Goal: Task Accomplishment & Management: Manage account settings

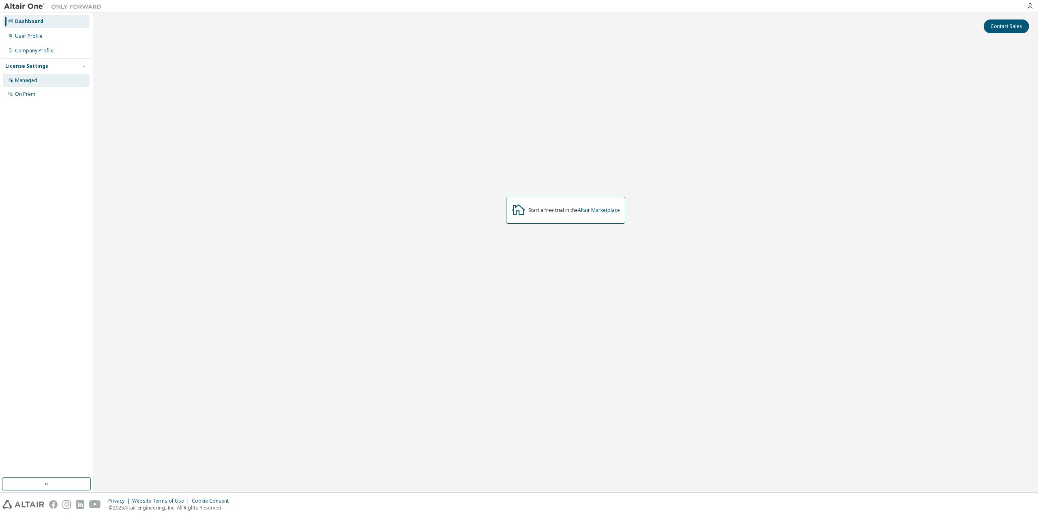
click at [24, 82] on div "Managed" at bounding box center [26, 80] width 22 height 6
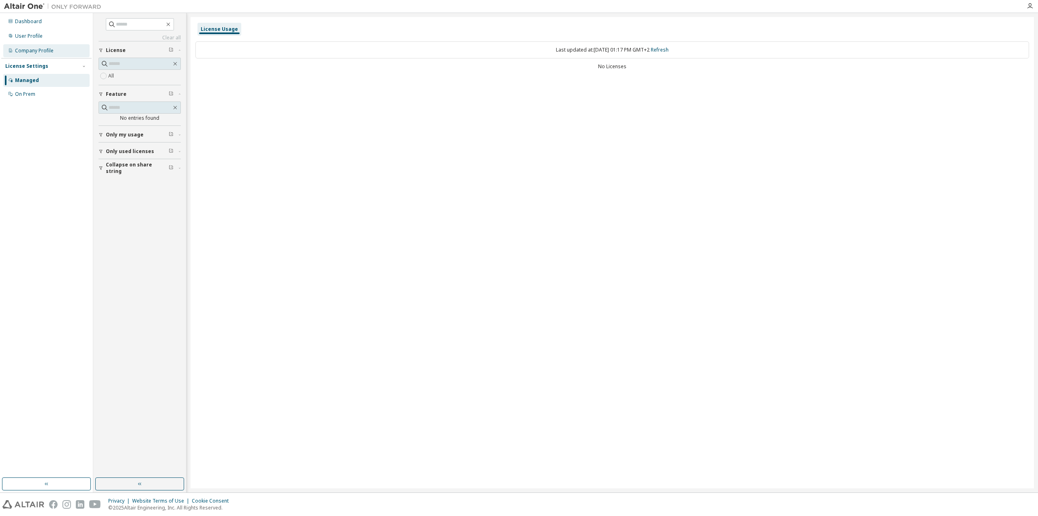
click at [38, 51] on div "Company Profile" at bounding box center [34, 50] width 39 height 6
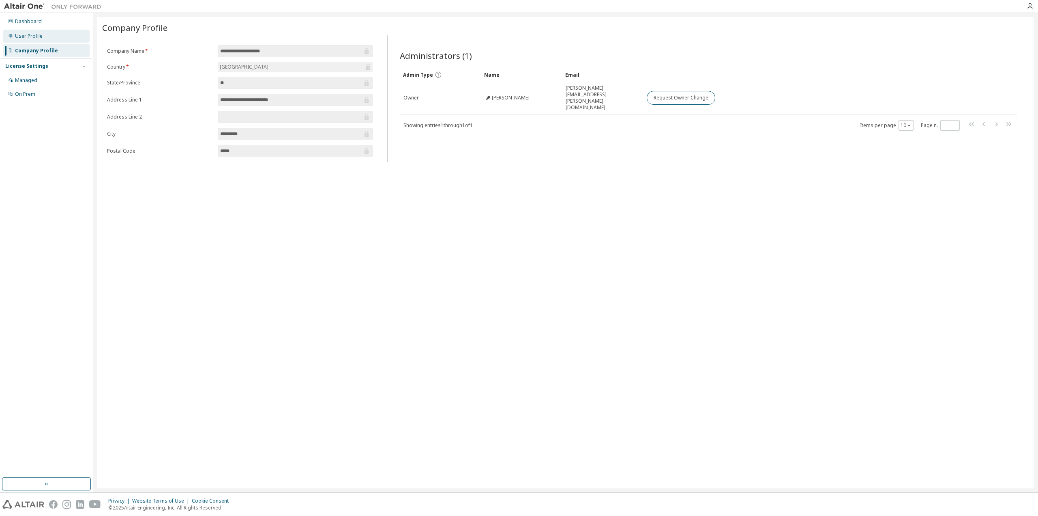
click at [33, 37] on div "User Profile" at bounding box center [29, 36] width 28 height 6
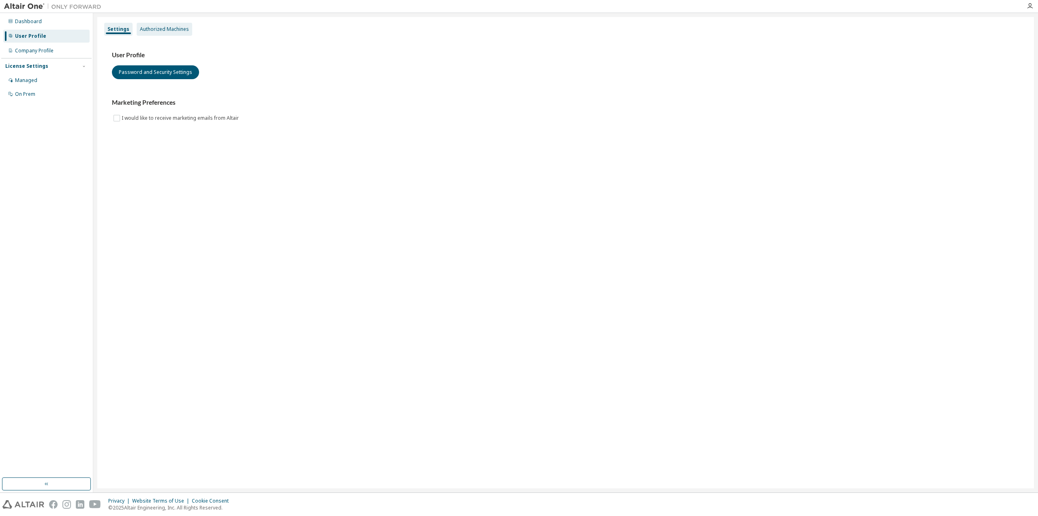
click at [163, 34] on div "Authorized Machines" at bounding box center [165, 29] width 56 height 13
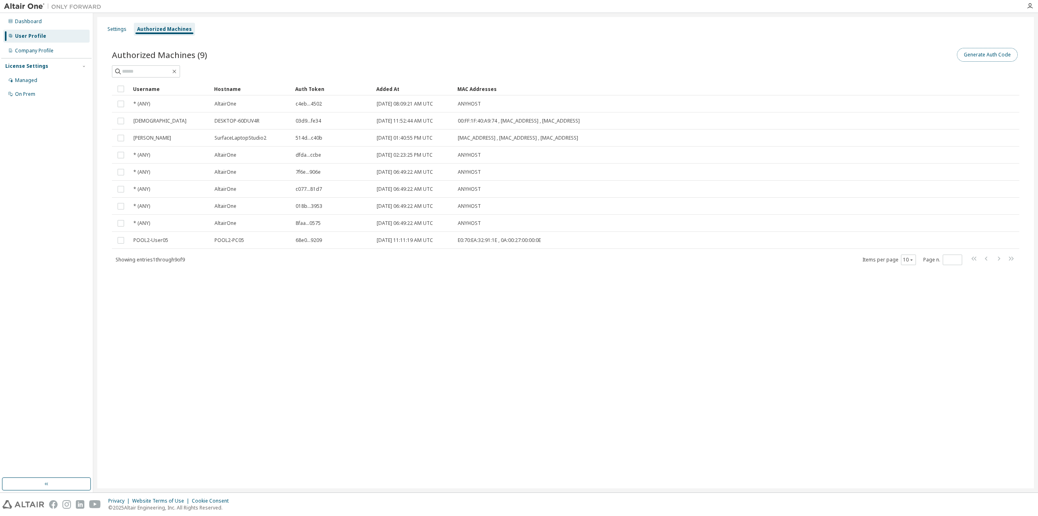
click at [998, 55] on button "Generate Auth Code" at bounding box center [987, 55] width 61 height 14
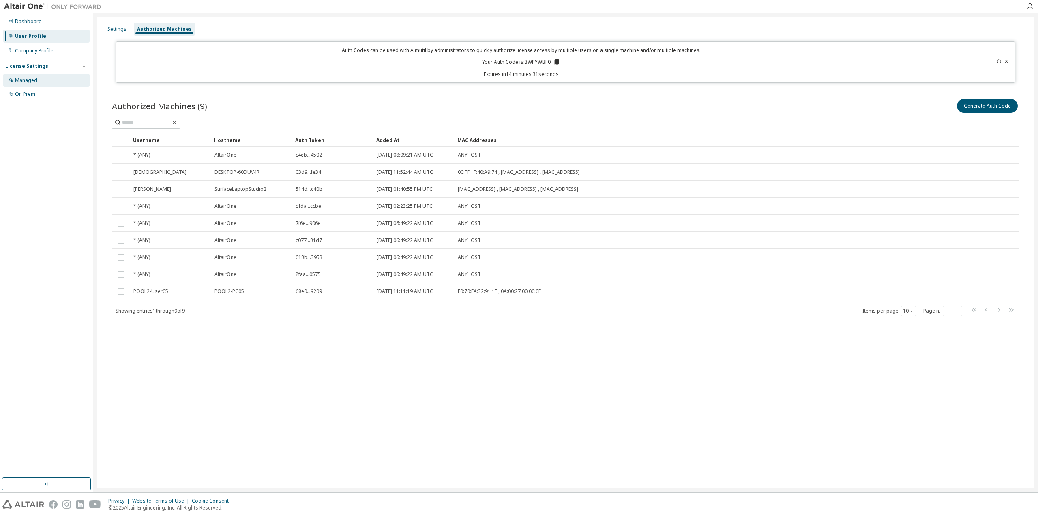
click at [42, 83] on div "Managed" at bounding box center [46, 80] width 86 height 13
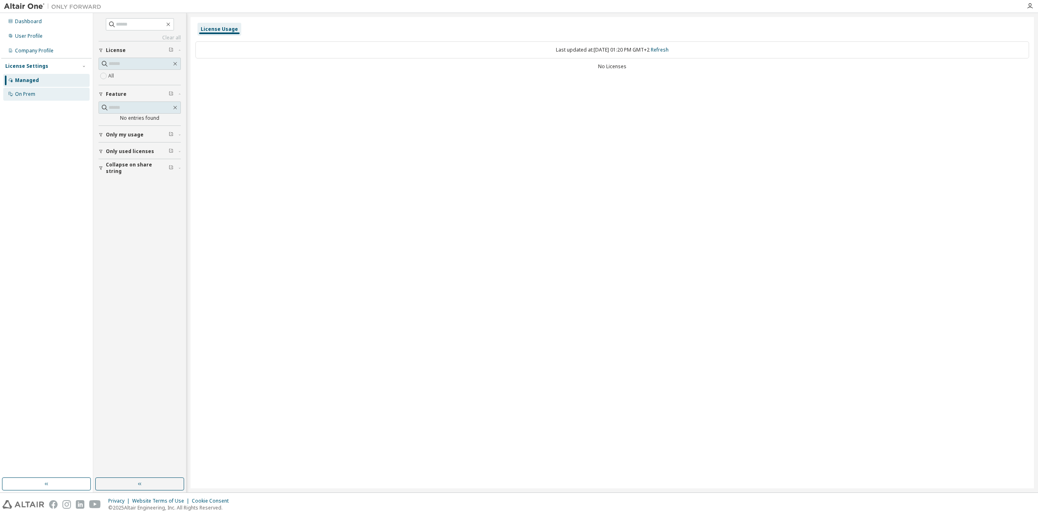
click at [37, 93] on div "On Prem" at bounding box center [46, 94] width 86 height 13
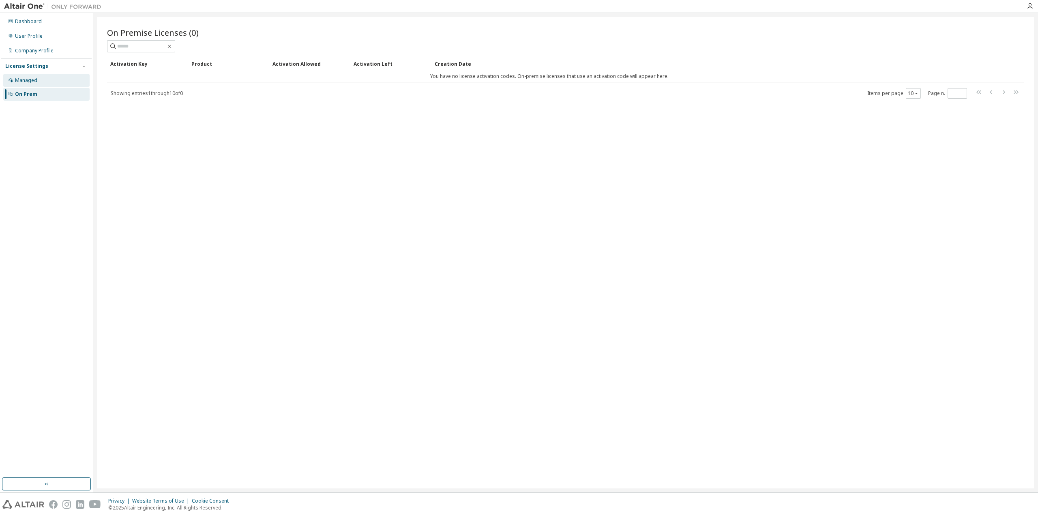
click at [39, 86] on div "Managed" at bounding box center [46, 80] width 86 height 13
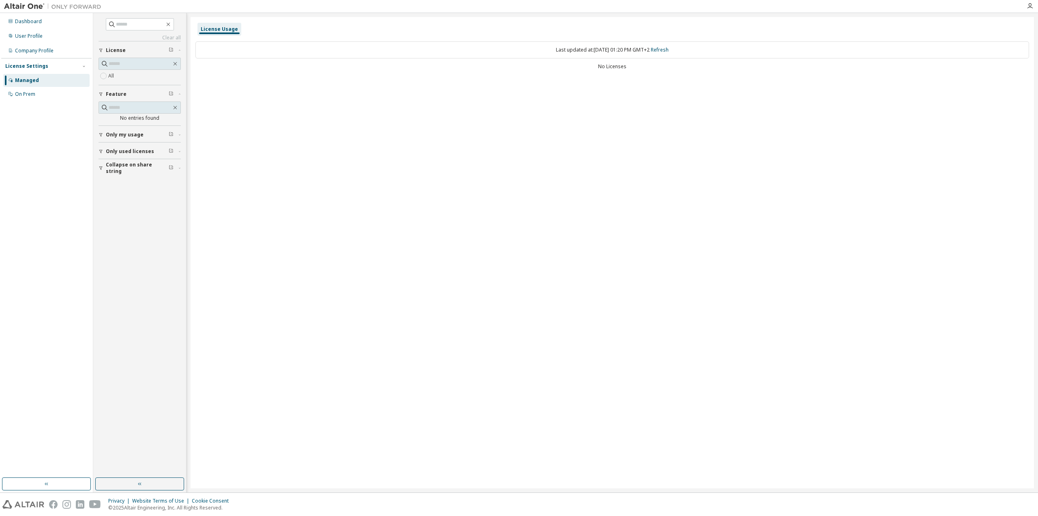
click at [32, 63] on div "License Settings" at bounding box center [26, 66] width 43 height 6
click at [26, 25] on div "Dashboard" at bounding box center [46, 21] width 86 height 13
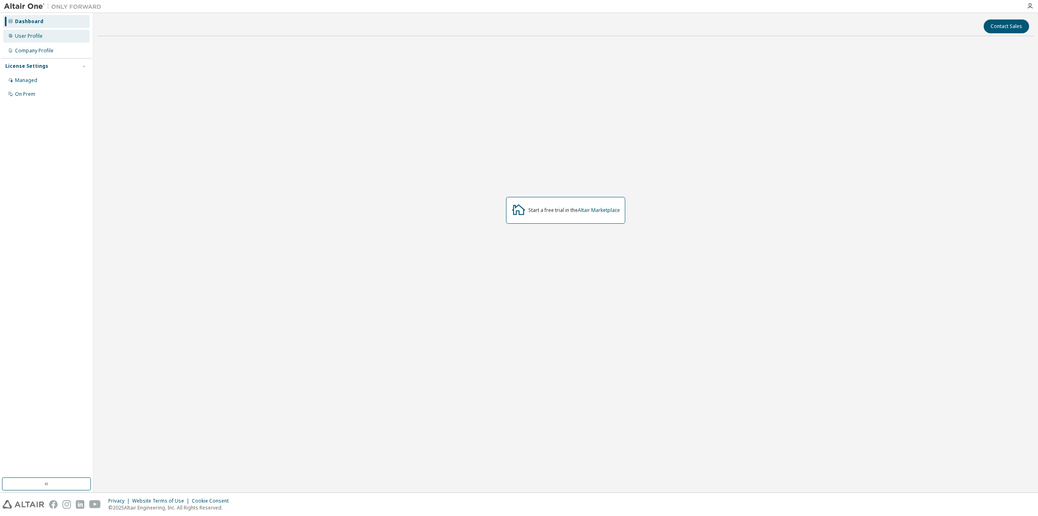
click at [30, 40] on div "User Profile" at bounding box center [46, 36] width 86 height 13
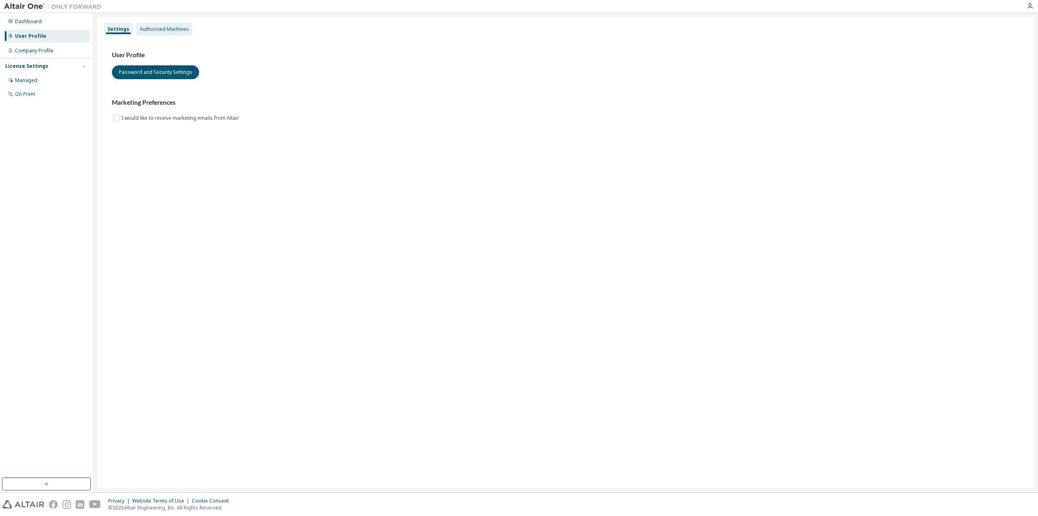
click at [170, 30] on div "Authorized Machines" at bounding box center [164, 29] width 49 height 6
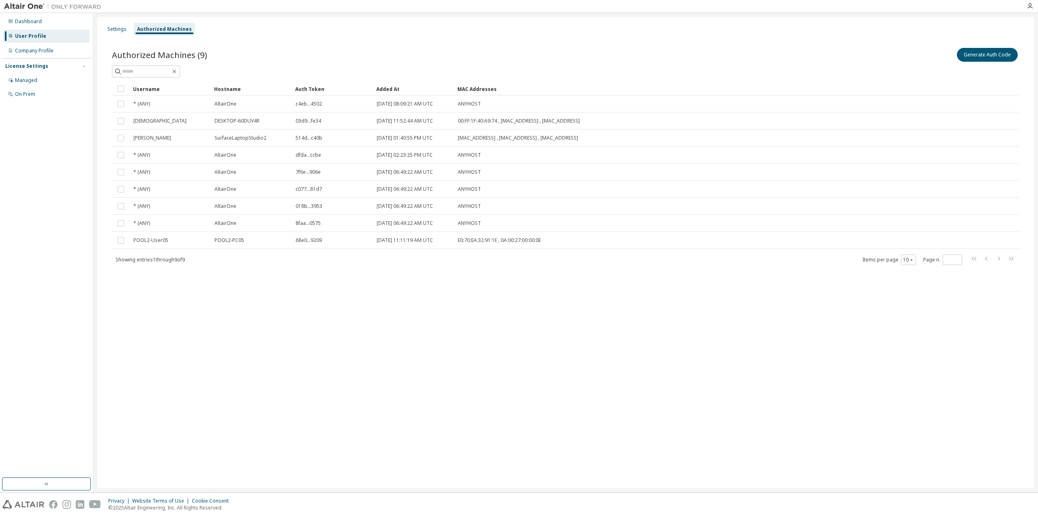
click at [382, 406] on div "Settings Authorized Machines Authorized Machines (9) Generate Auth Code Clear L…" at bounding box center [565, 252] width 937 height 471
